Goal: Task Accomplishment & Management: Complete application form

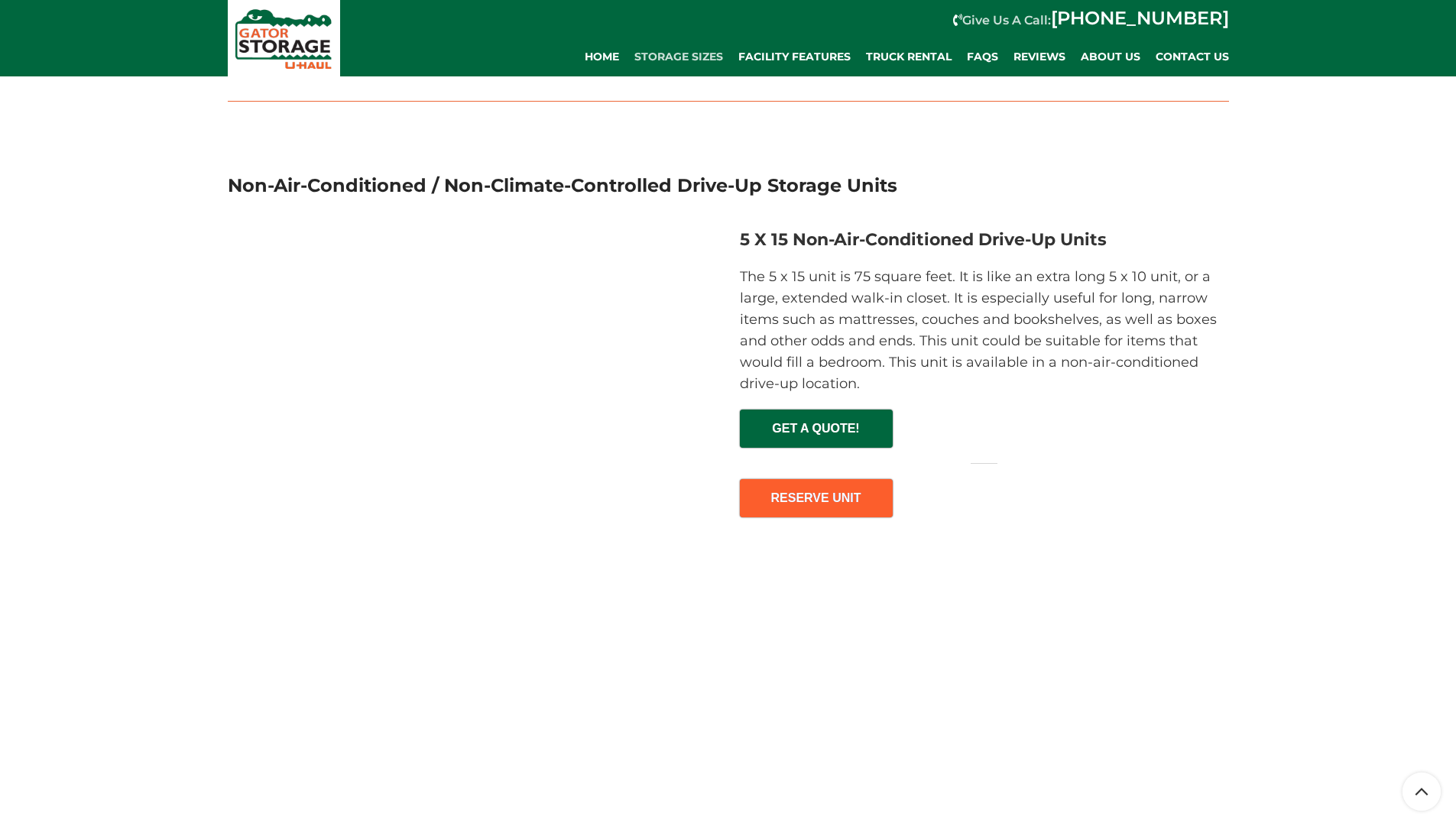
scroll to position [2853, 0]
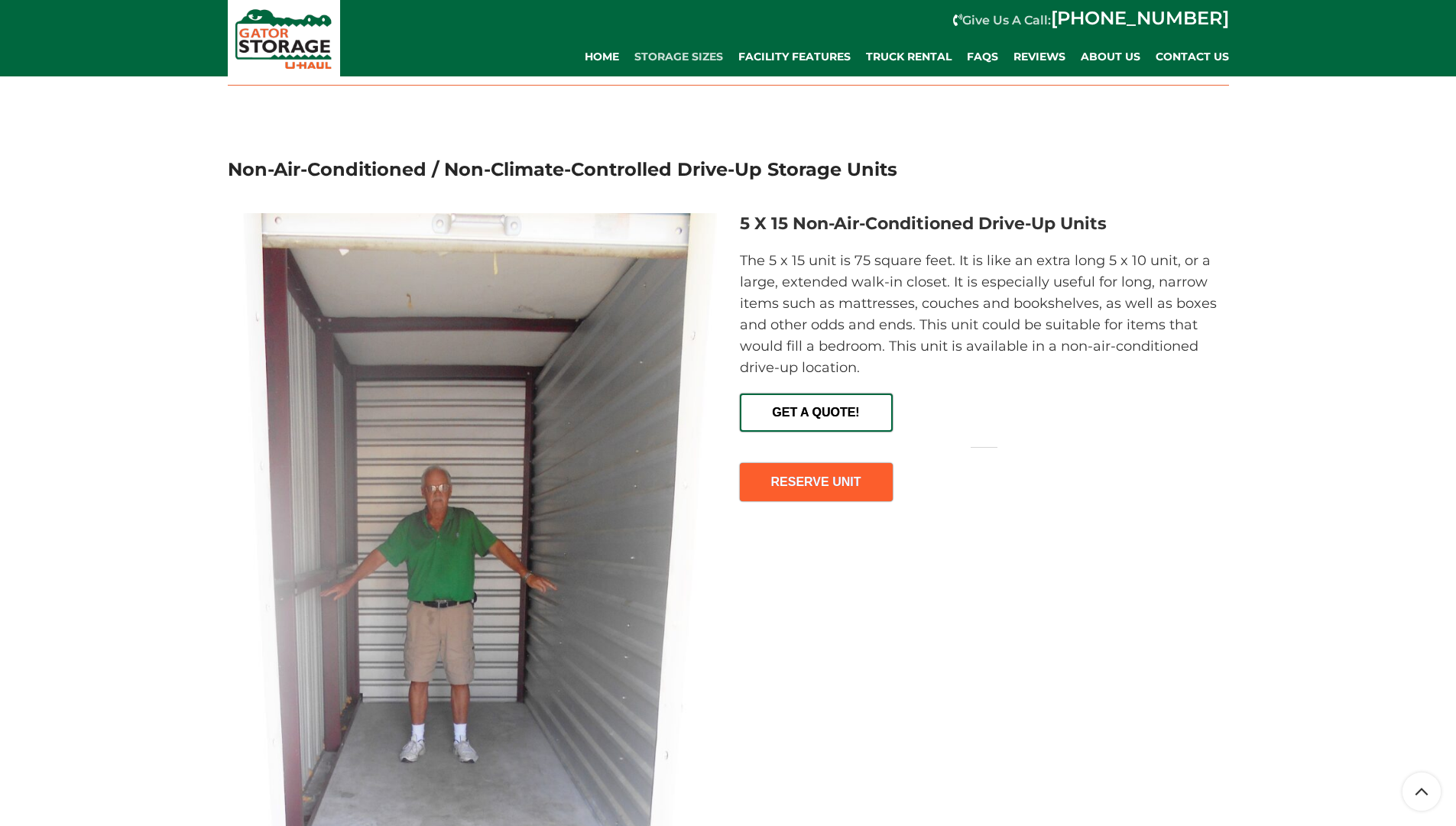
click at [849, 432] on link "GET A QUOTE!" at bounding box center [816, 413] width 153 height 38
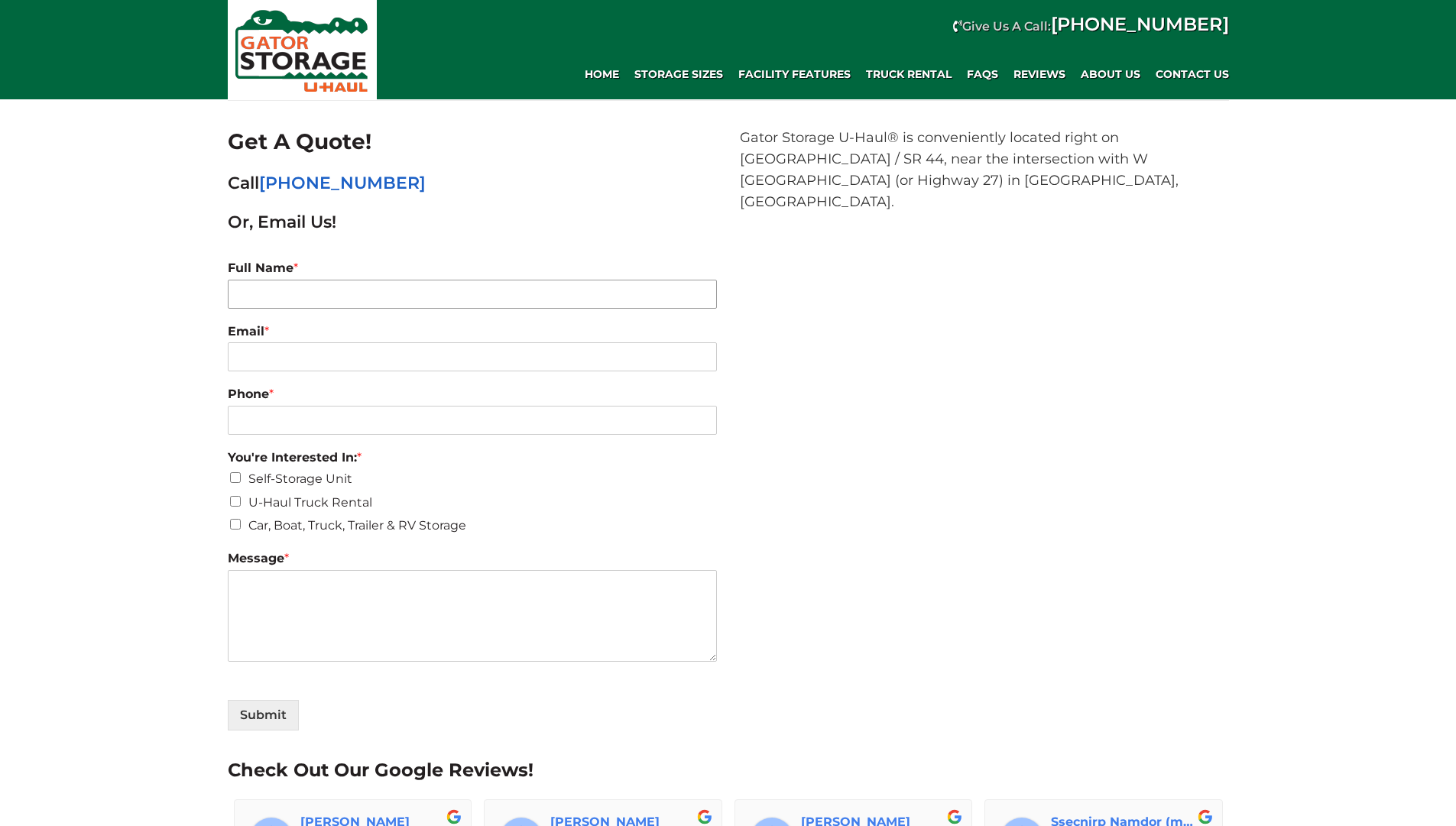
click at [694, 296] on input "Full Name *" at bounding box center [473, 294] width 489 height 29
type input "fdfnf"
click at [228, 701] on button "Submit" at bounding box center [263, 716] width 71 height 31
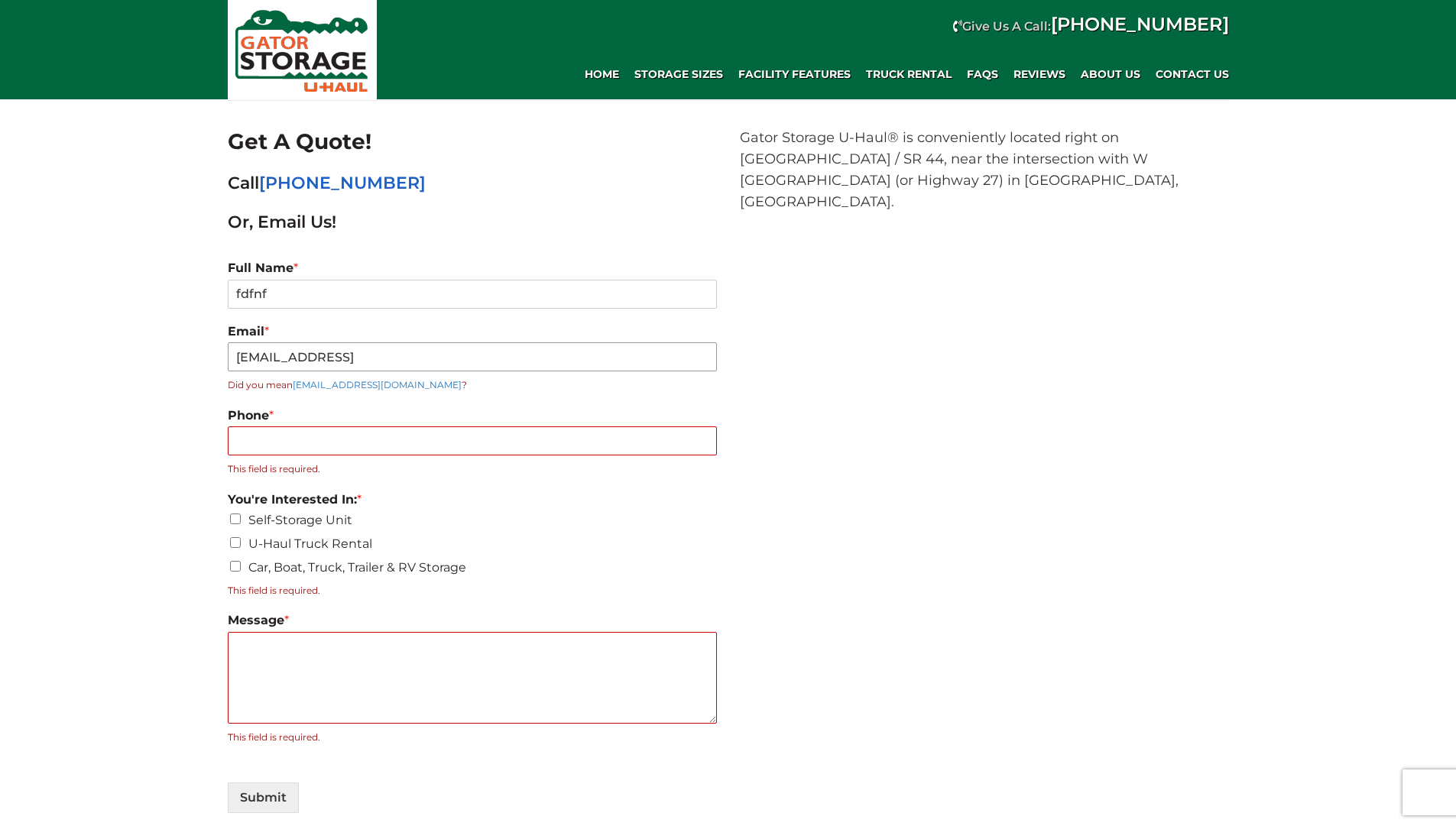
click at [324, 352] on input "[EMAIL_ADDRESS]" at bounding box center [473, 357] width 489 height 29
type input "[EMAIL_ADDRESS][DOMAIN_NAME]"
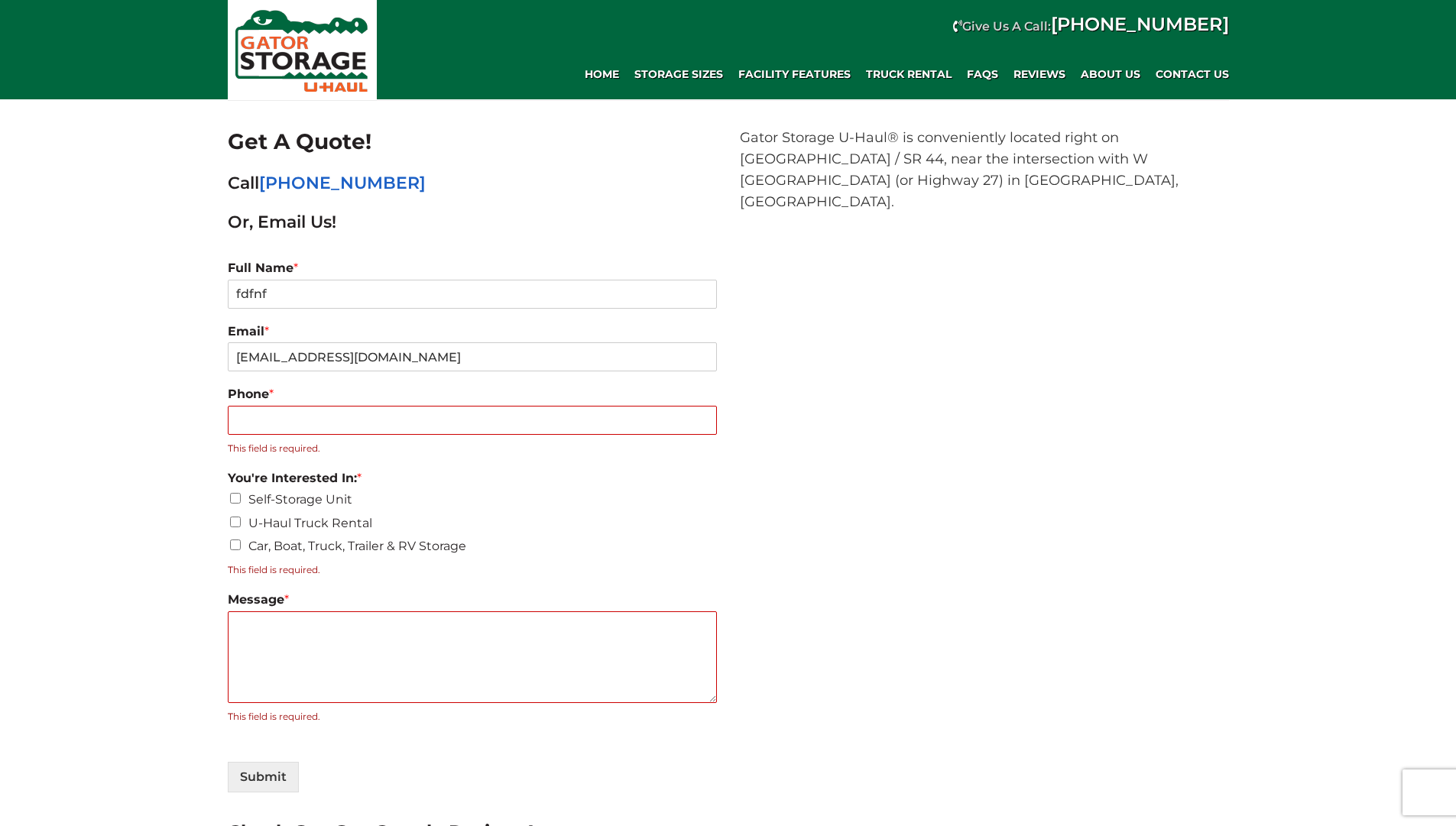
click at [337, 428] on input "Phone *" at bounding box center [473, 420] width 489 height 29
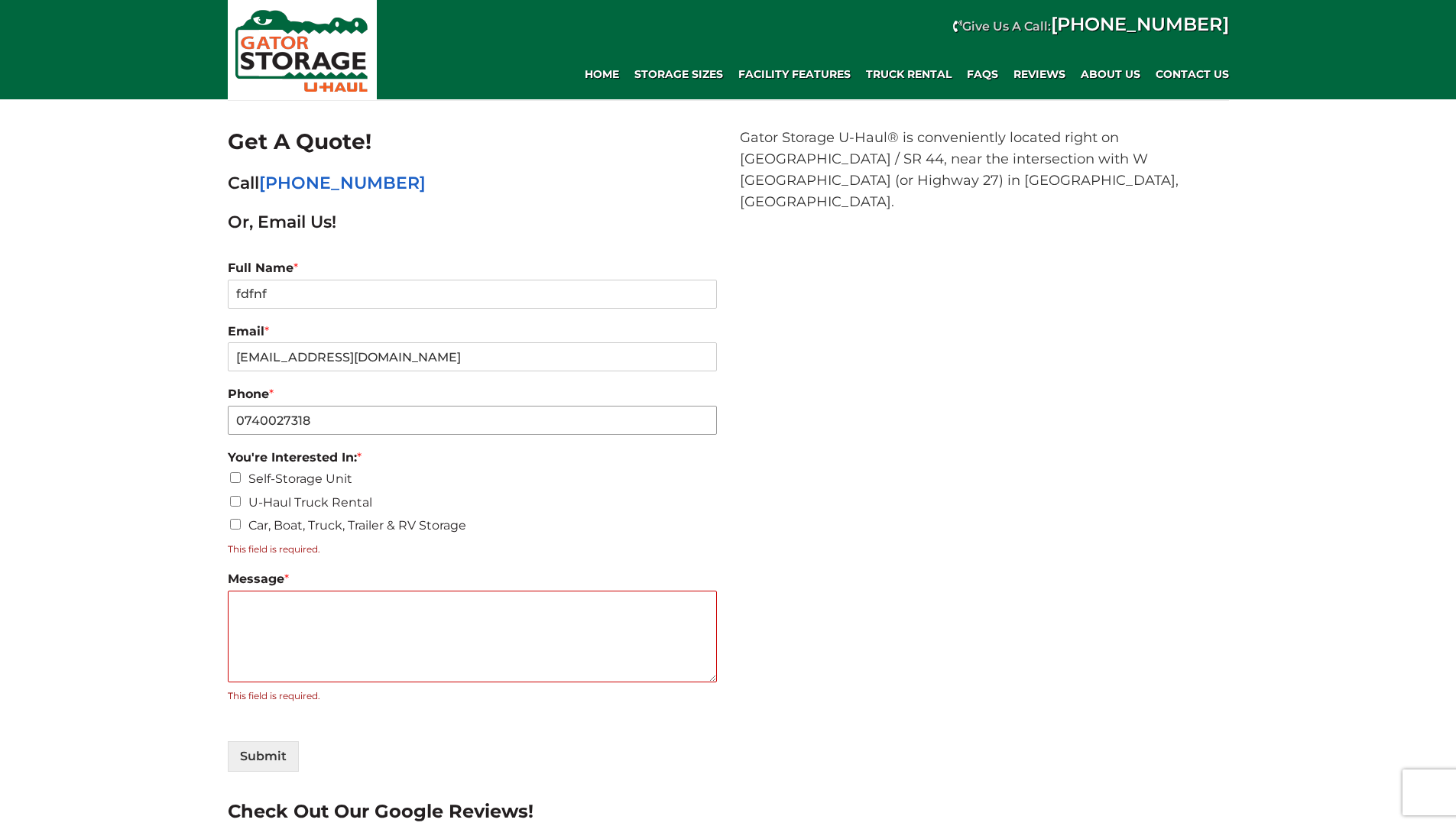
type input "0740027318"
click at [328, 474] on label "Self-Storage Unit" at bounding box center [300, 479] width 104 height 14
click at [241, 474] on input "Self-Storage Unit" at bounding box center [235, 478] width 11 height 11
checkbox input "true"
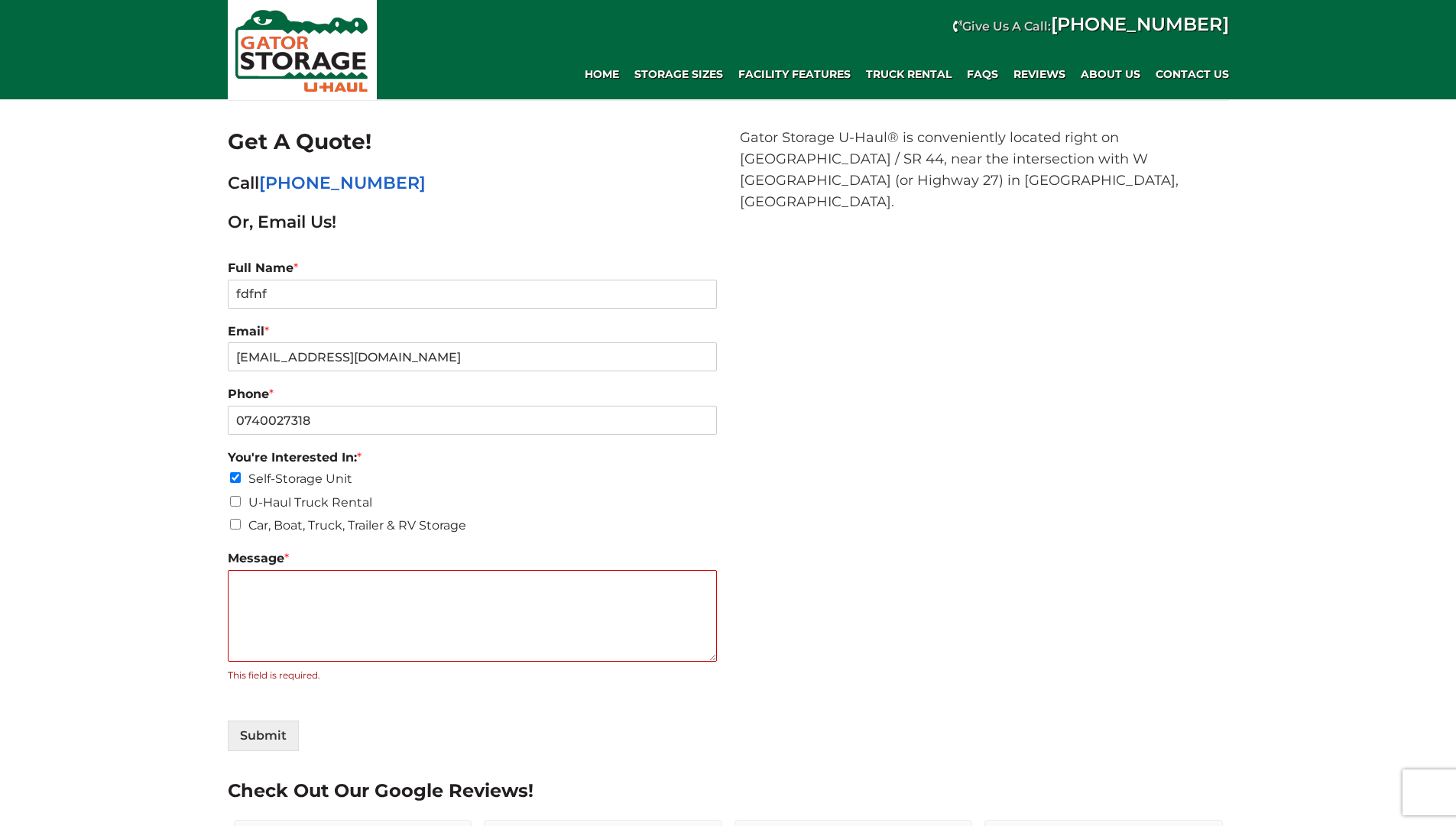
click at [231, 526] on input "Car, Boat, Truck, Trailer & RV Storage" at bounding box center [235, 524] width 11 height 11
checkbox input "true"
click at [361, 581] on textarea "Message *" at bounding box center [473, 616] width 489 height 92
type textarea "j"
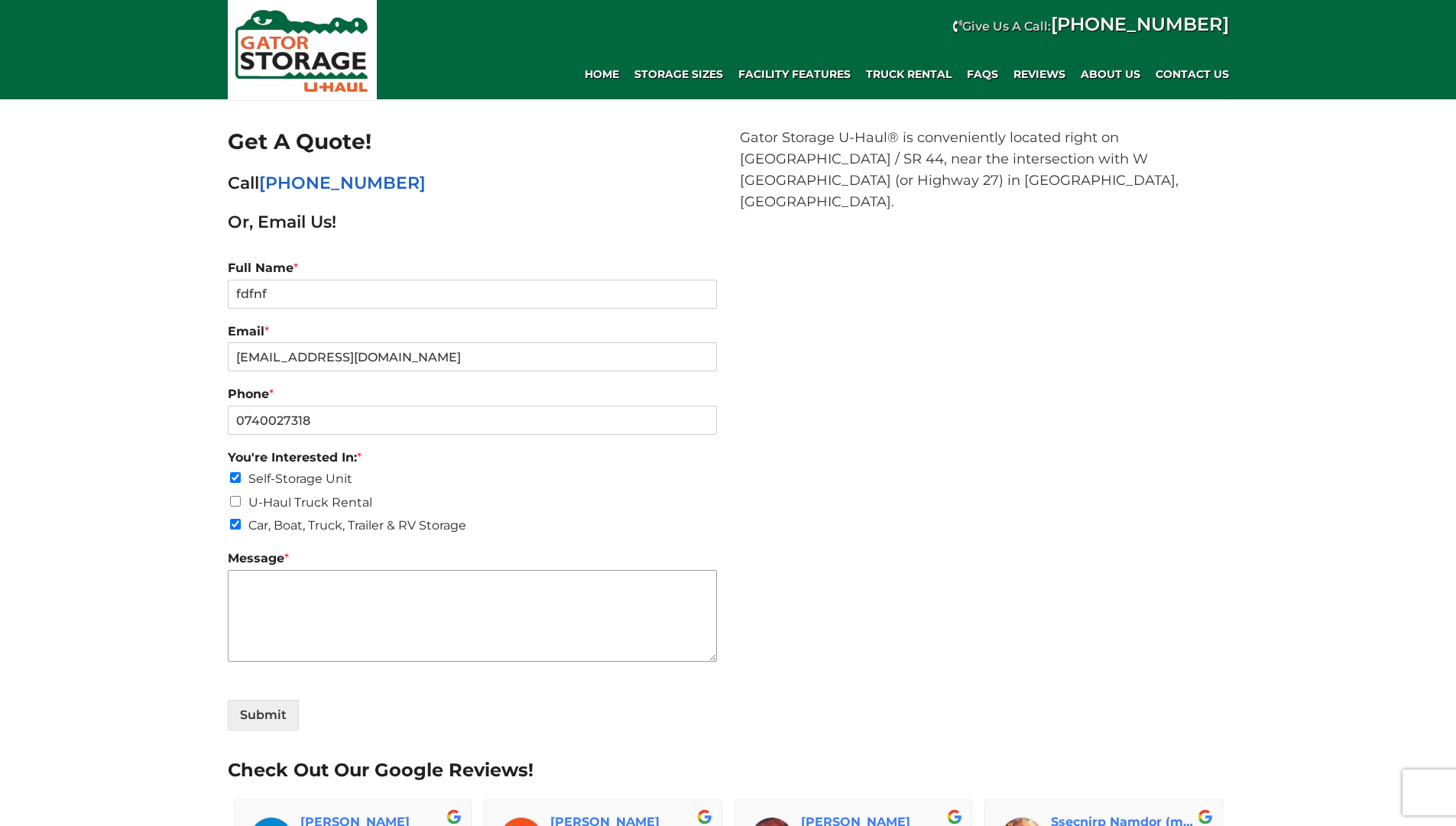
type textarea "n"
type textarea "Need more details"
click at [279, 717] on button "Submit" at bounding box center [263, 716] width 71 height 31
